Goal: Check status: Check status

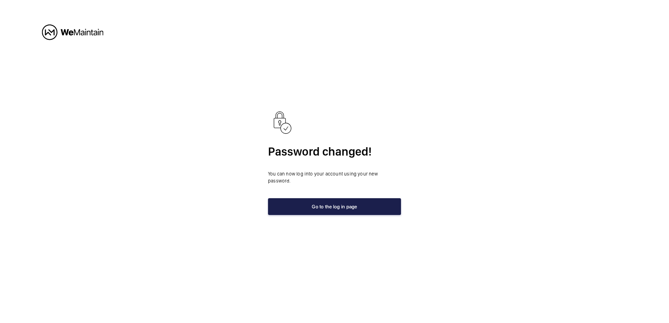
click at [325, 208] on button "Go to the log in page" at bounding box center [334, 206] width 133 height 17
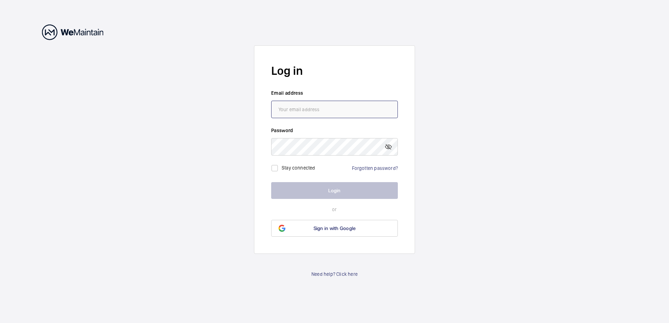
type input "[EMAIL_ADDRESS][DOMAIN_NAME]"
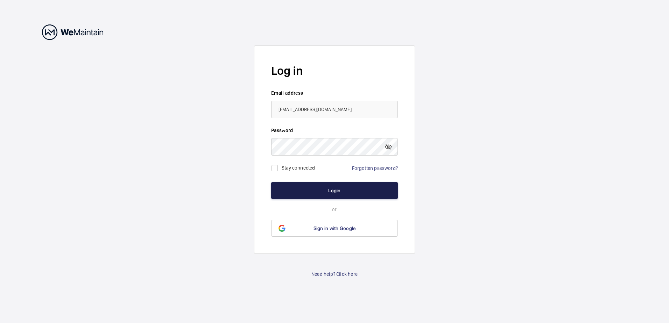
click at [307, 194] on button "Login" at bounding box center [334, 190] width 127 height 17
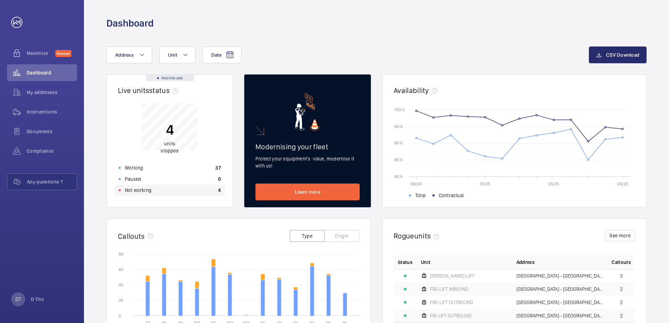
click at [141, 188] on p "Not working" at bounding box center [138, 190] width 27 height 7
